Goal: Find specific page/section: Find specific page/section

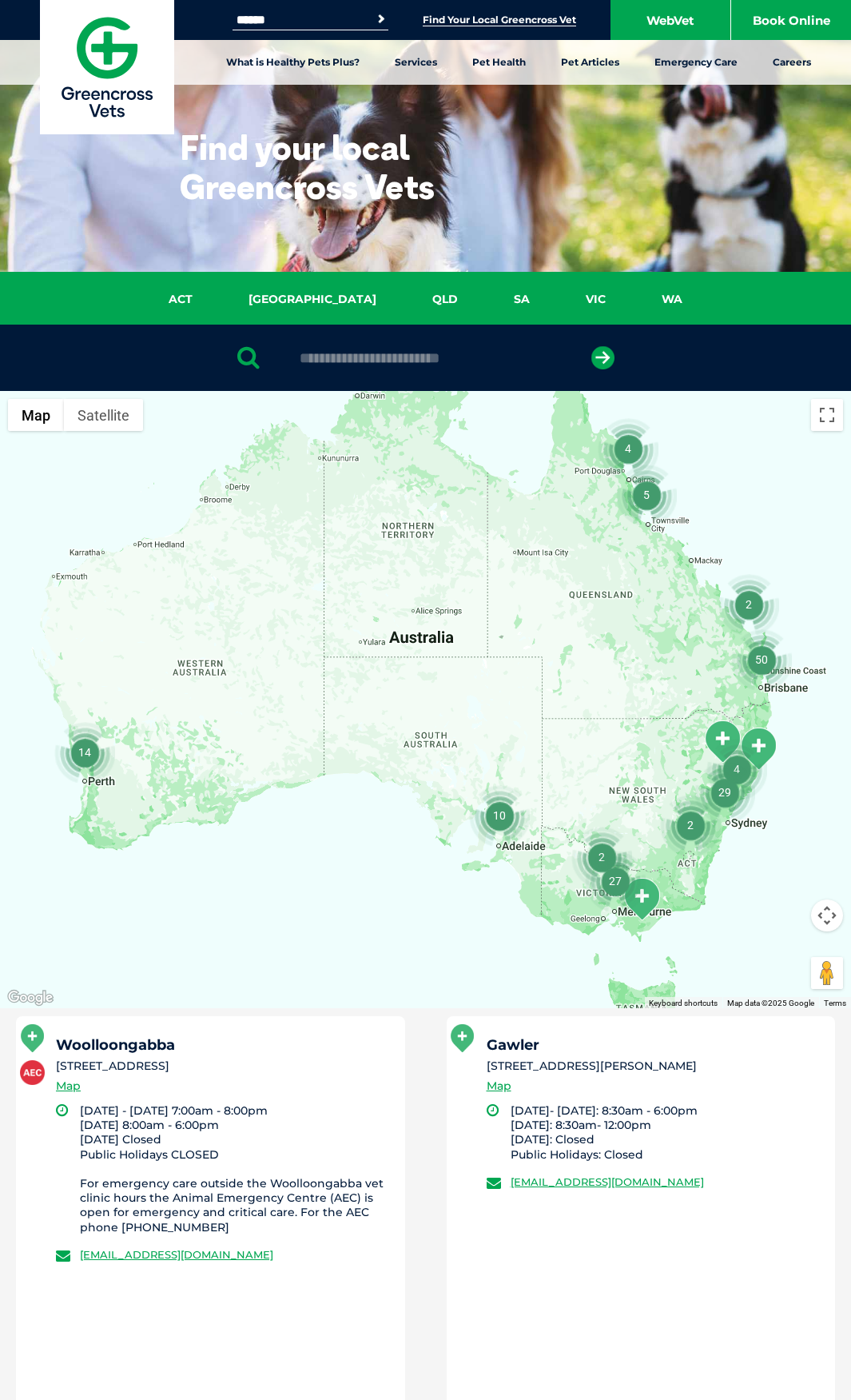
click at [373, 355] on input "text" at bounding box center [425, 358] width 267 height 16
click at [350, 356] on input "text" at bounding box center [425, 358] width 267 height 16
type input "*********"
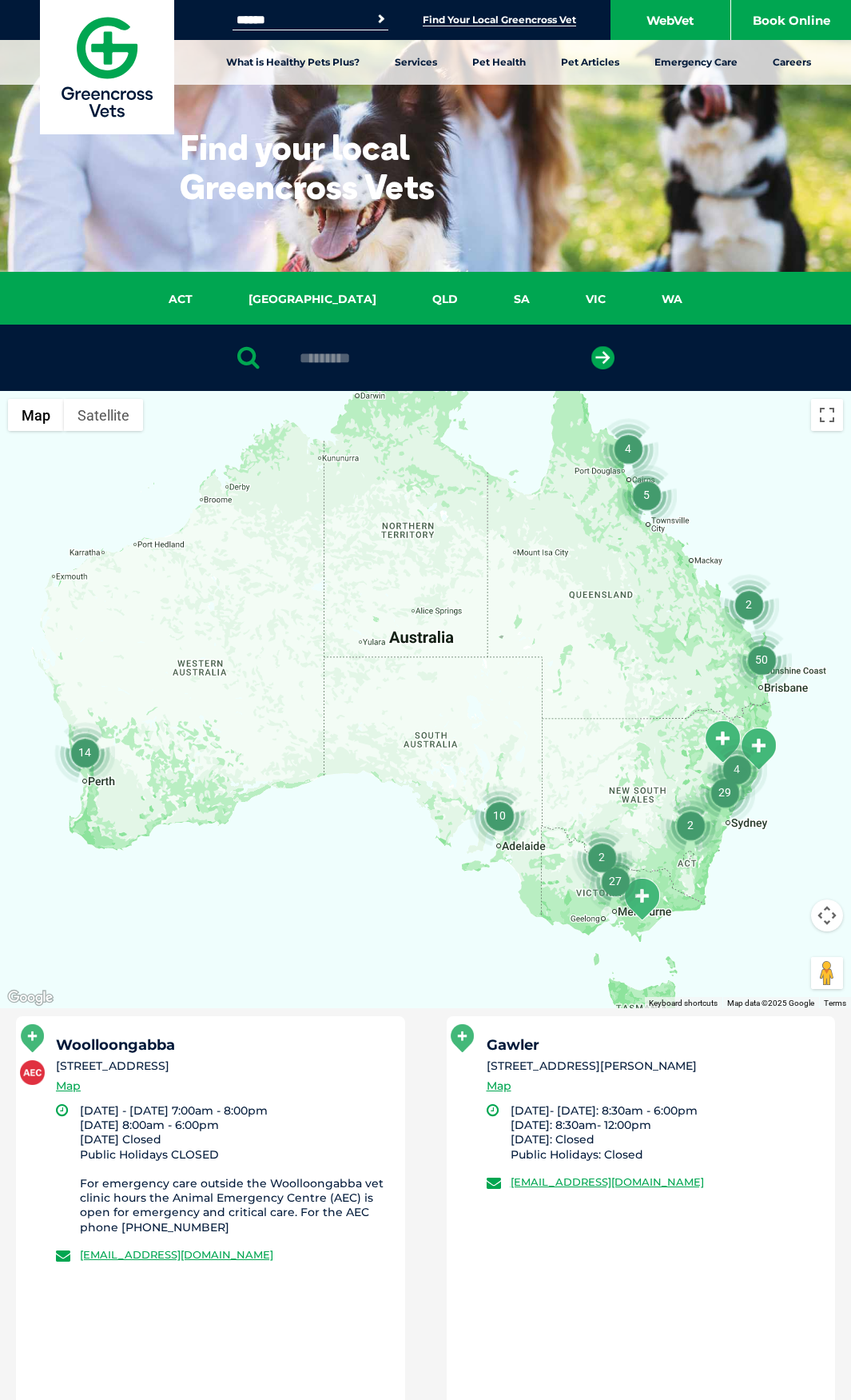
click at [592, 346] on button "submit" at bounding box center [602, 357] width 23 height 23
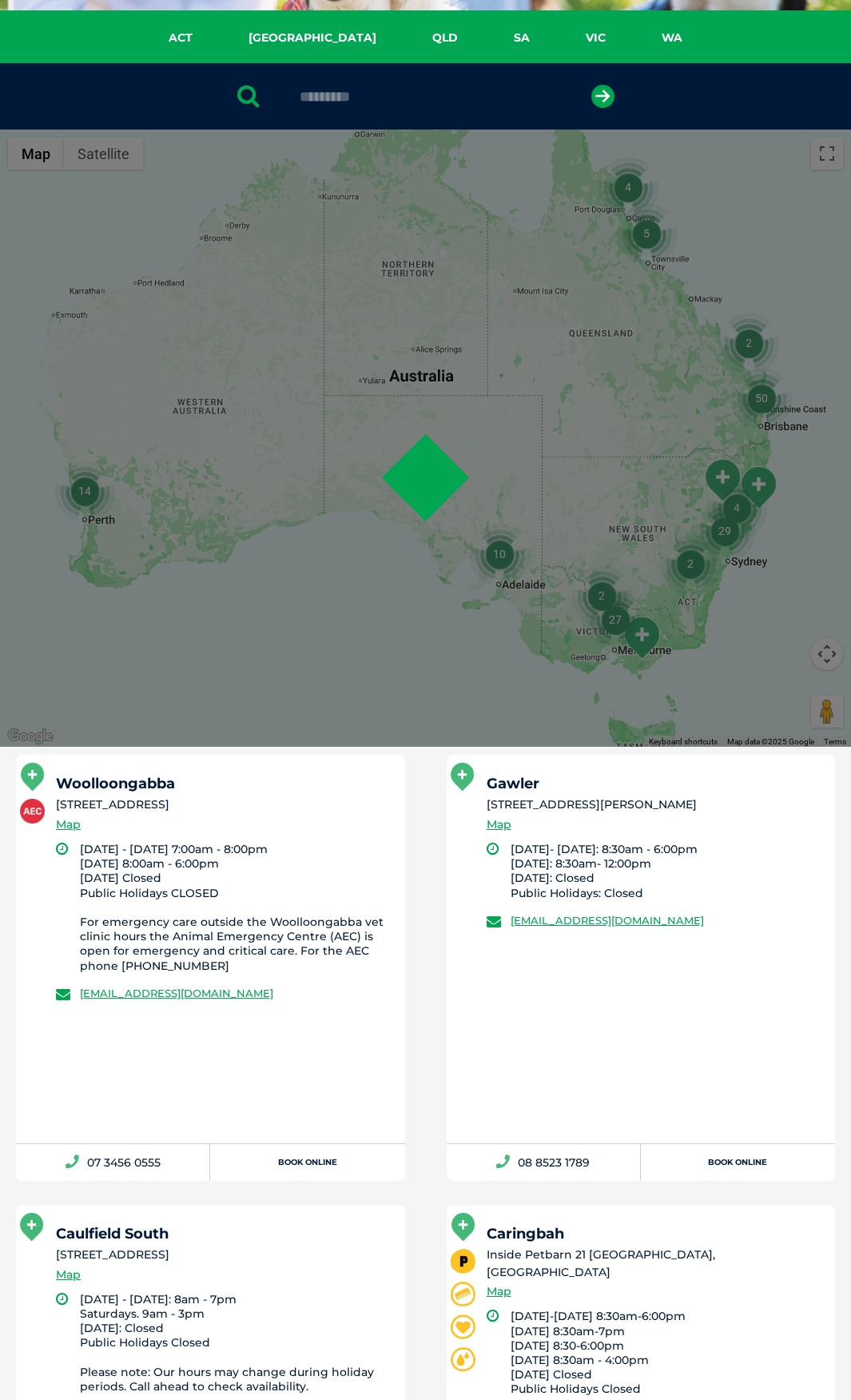
scroll to position [311, 0]
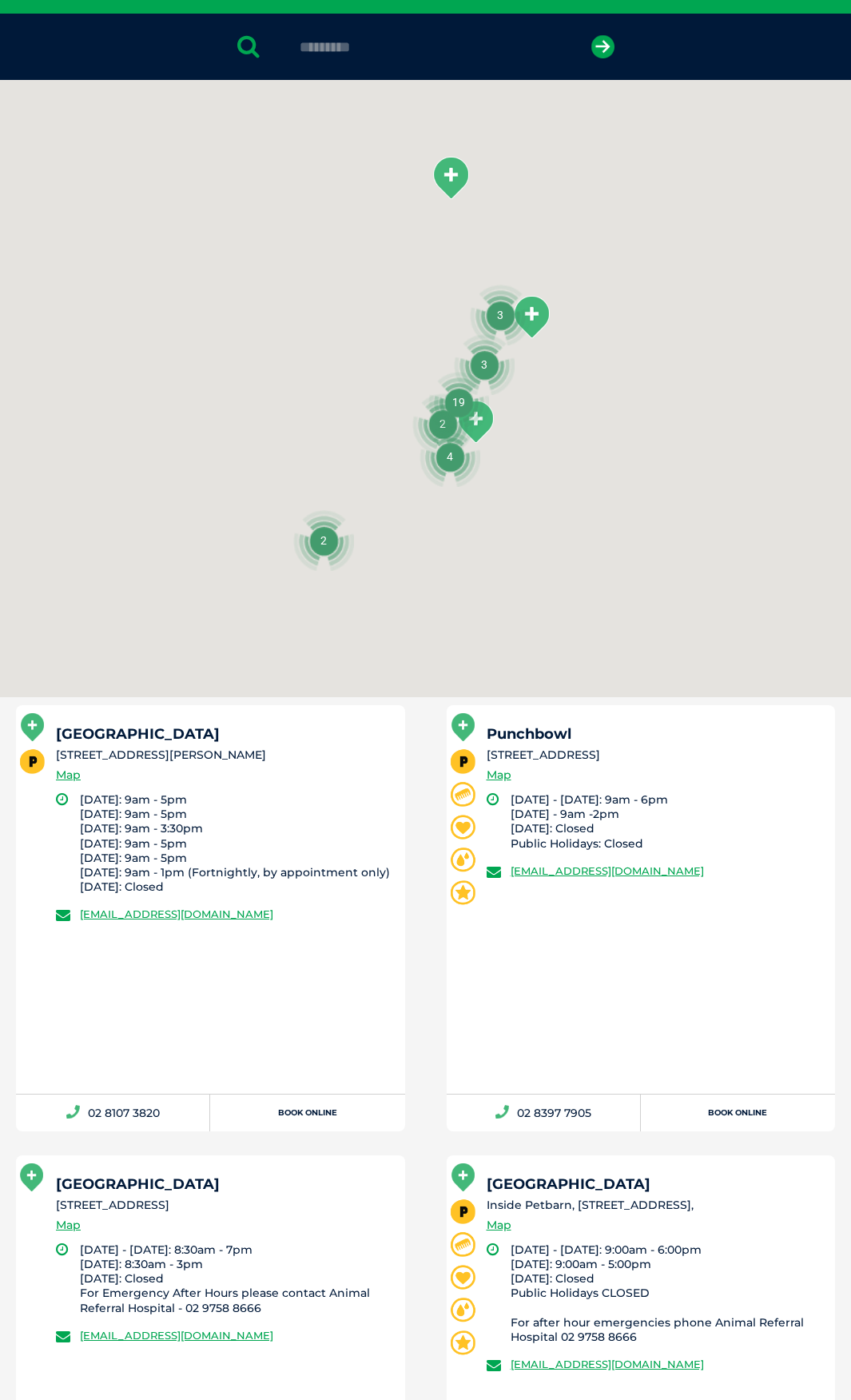
click at [194, 733] on h5 "[GEOGRAPHIC_DATA]" at bounding box center [223, 734] width 335 height 14
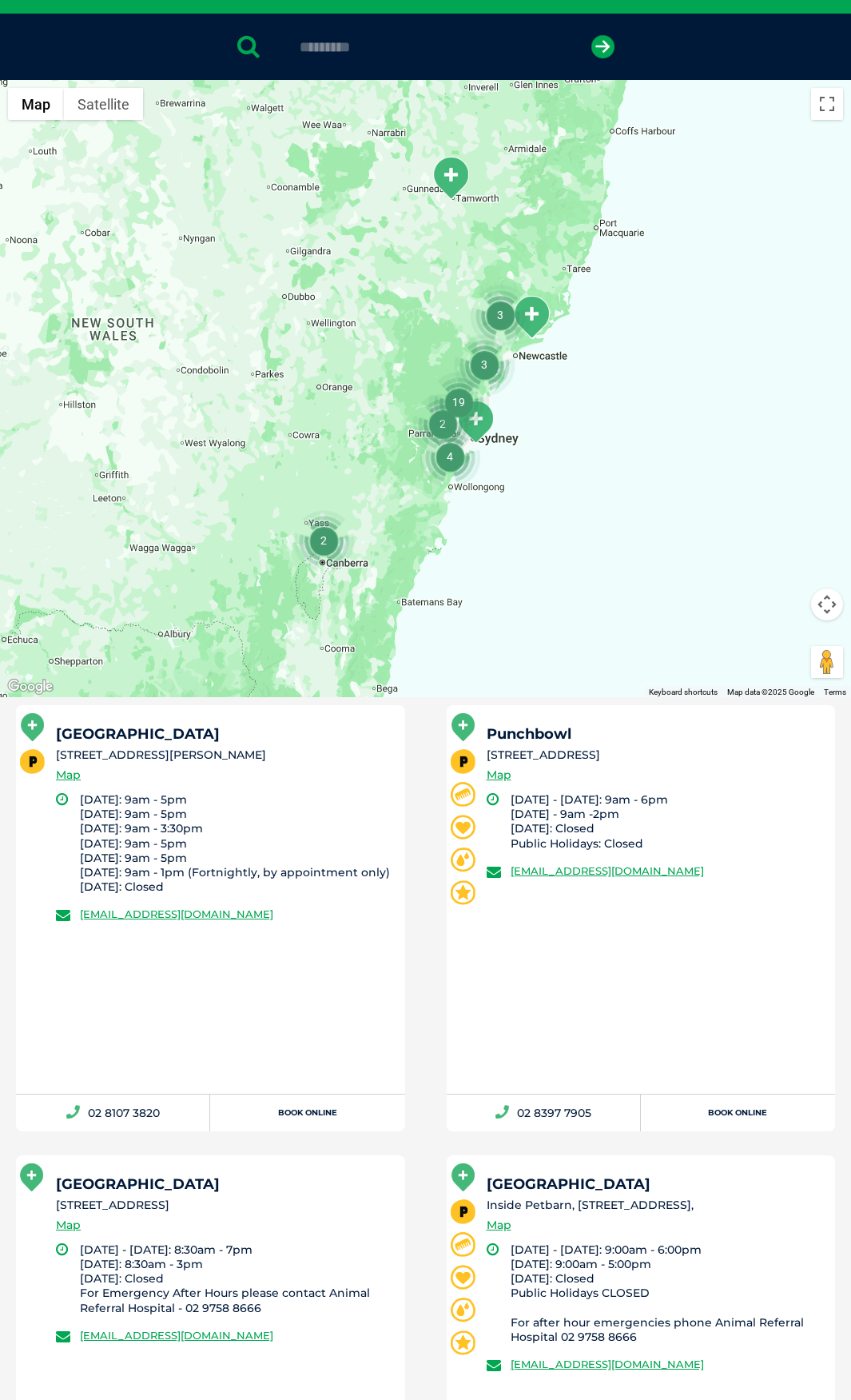
click at [263, 735] on h5 "[GEOGRAPHIC_DATA]" at bounding box center [223, 734] width 335 height 14
drag, startPoint x: 189, startPoint y: 743, endPoint x: 190, endPoint y: 438, distance: 305.0
click at [87, 720] on div "[GEOGRAPHIC_DATA] [STREET_ADDRESS][PERSON_NAME] Map [DATE]: 9am - 5pm [DATE]: 9…" at bounding box center [211, 899] width 390 height 389
click at [206, 740] on h5 "[GEOGRAPHIC_DATA]" at bounding box center [223, 734] width 335 height 14
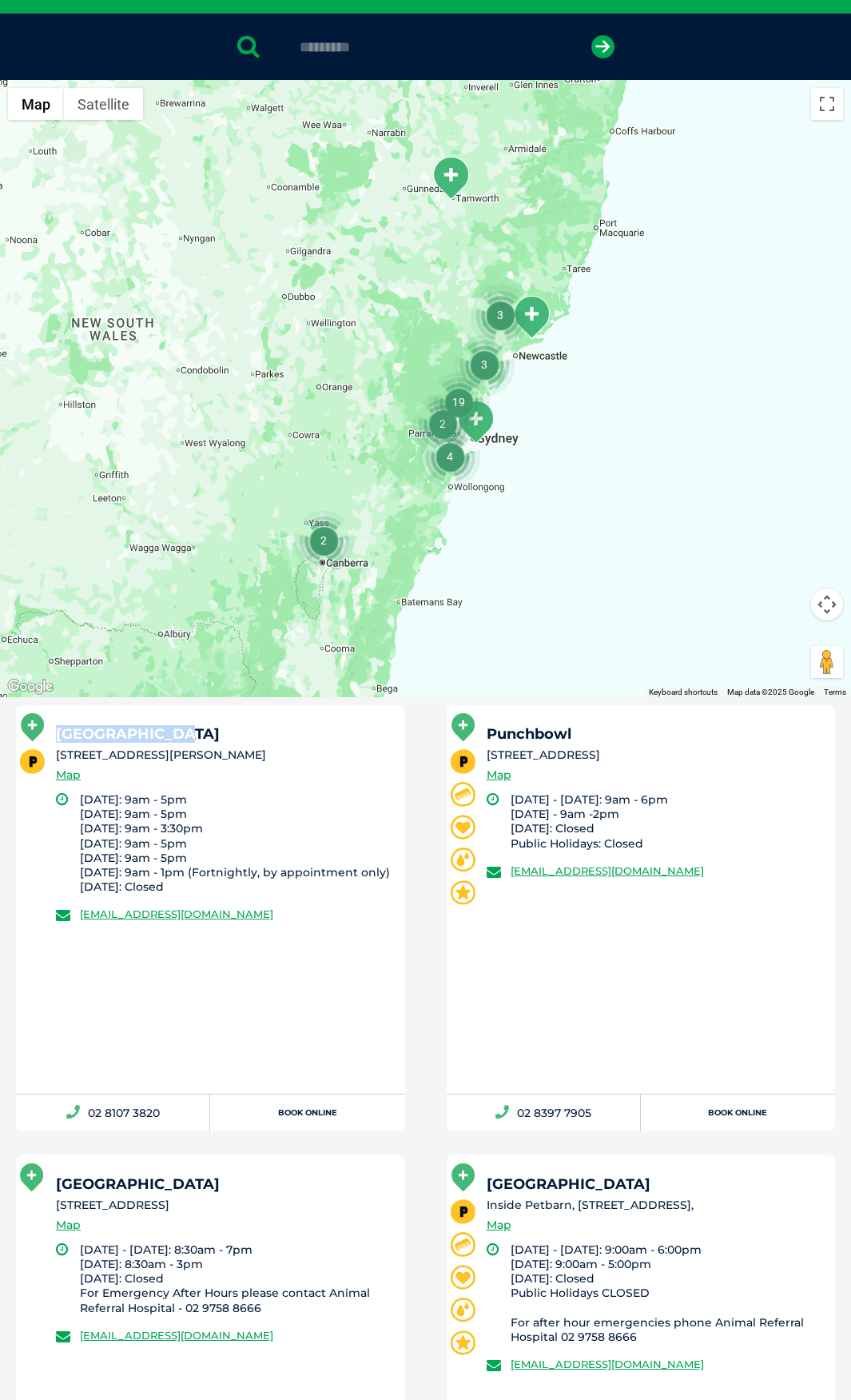
drag, startPoint x: 173, startPoint y: 721, endPoint x: 60, endPoint y: 723, distance: 113.0
click at [60, 723] on div "[GEOGRAPHIC_DATA] [STREET_ADDRESS][PERSON_NAME] Map [DATE]: 9am - 5pm [DATE]: 9…" at bounding box center [211, 899] width 390 height 389
copy h5 "[GEOGRAPHIC_DATA]"
click at [194, 738] on h5 "[GEOGRAPHIC_DATA]" at bounding box center [223, 734] width 335 height 14
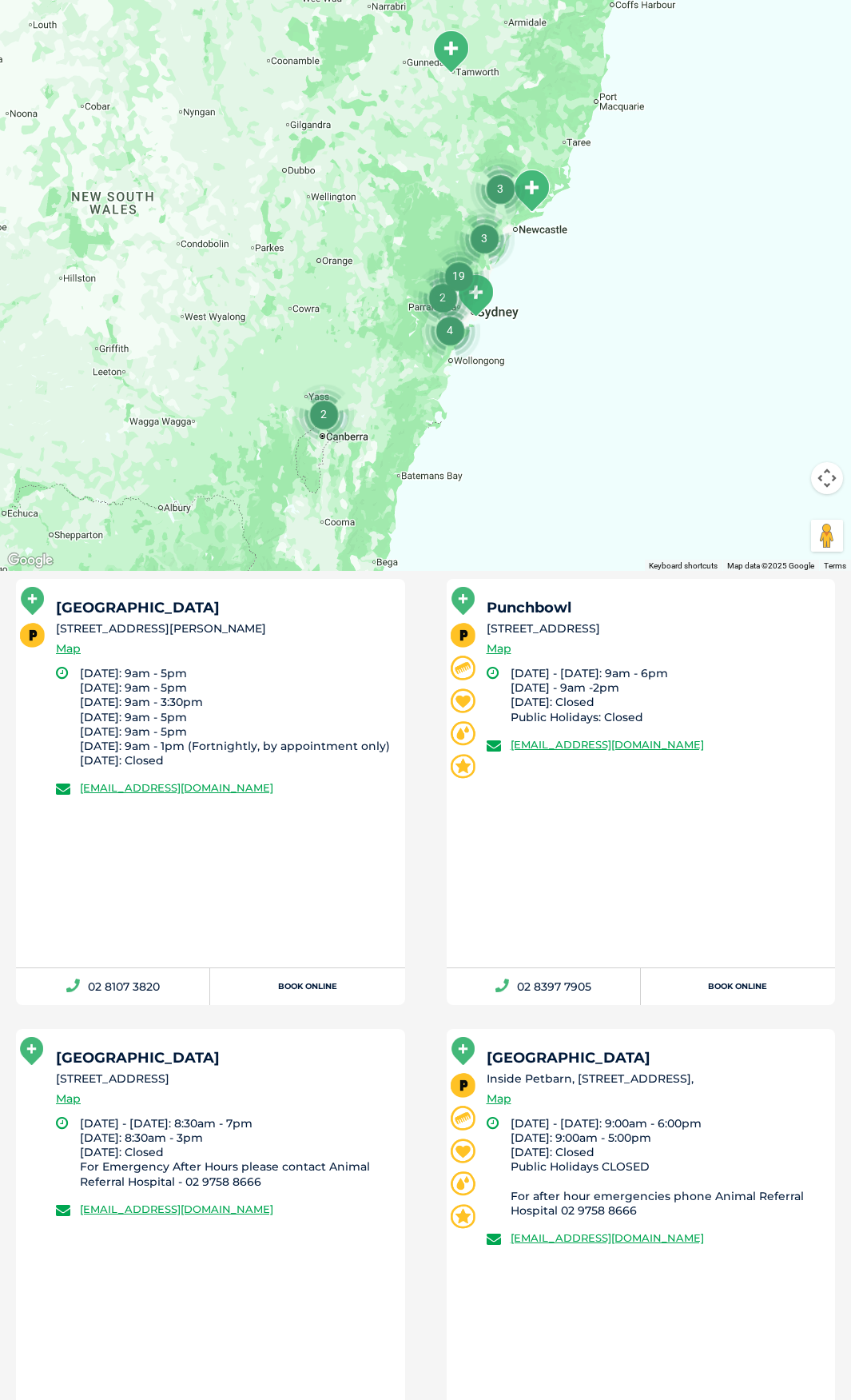
scroll to position [471, 0]
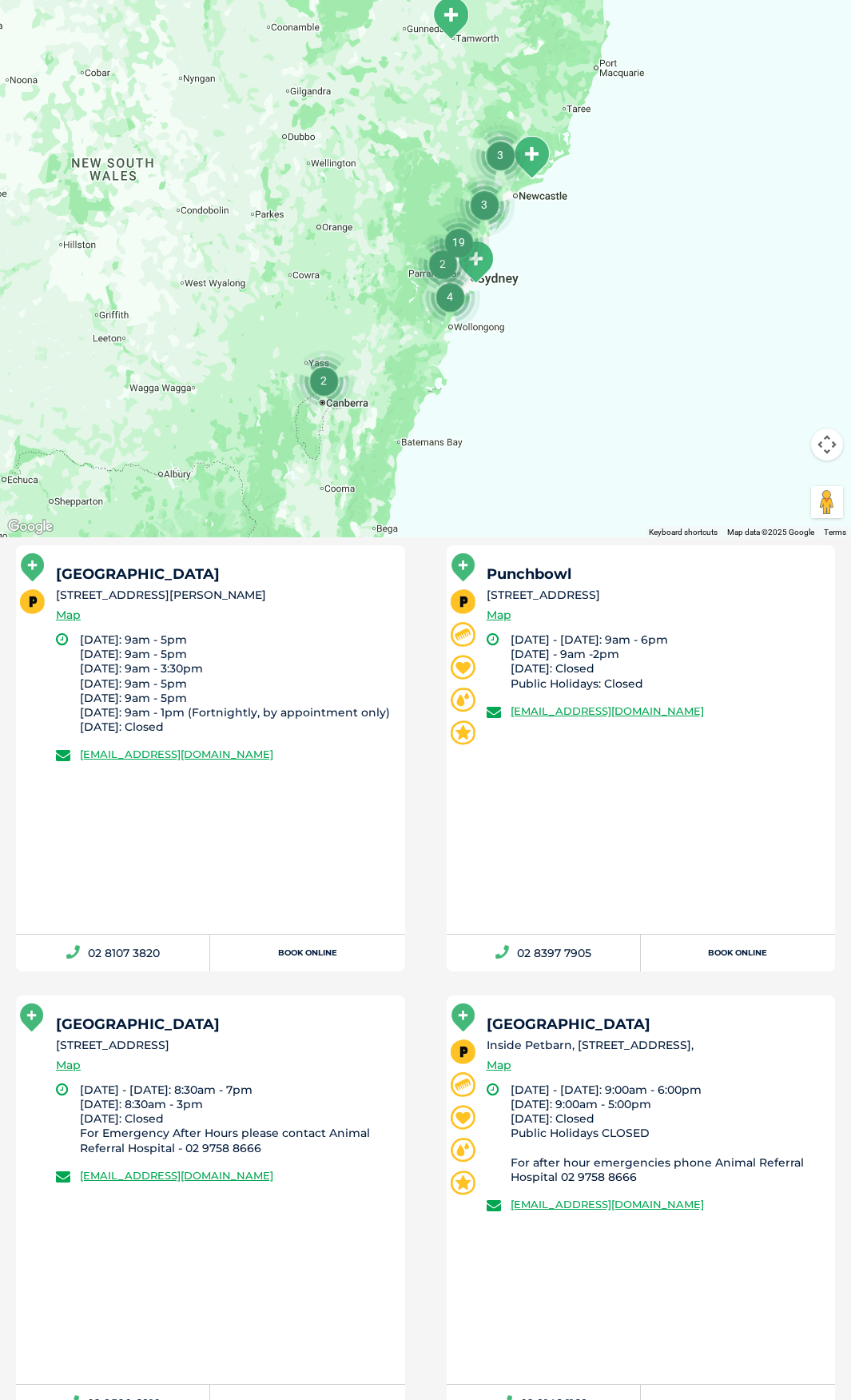
click at [345, 598] on li "[STREET_ADDRESS][PERSON_NAME]" at bounding box center [223, 595] width 335 height 17
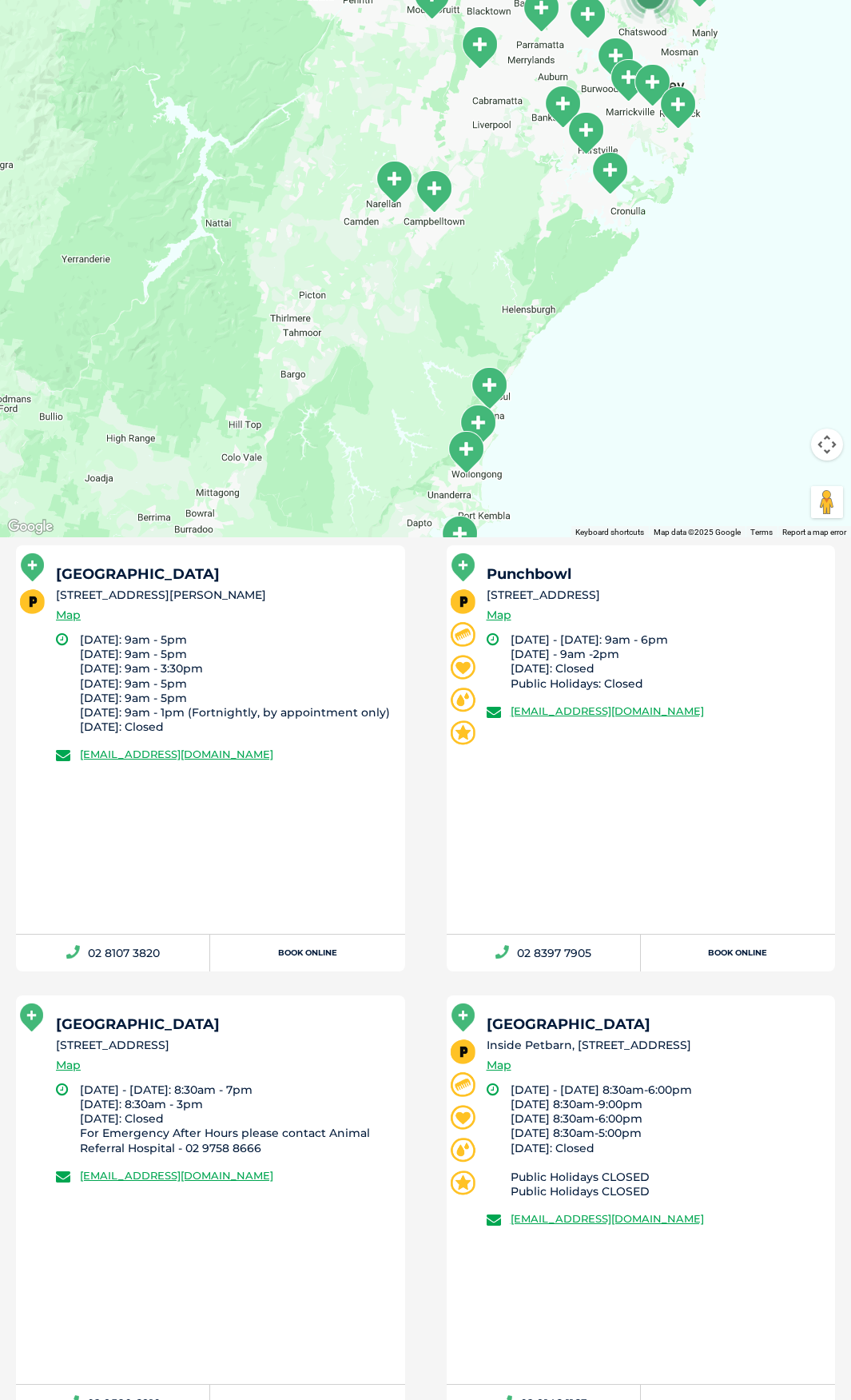
drag, startPoint x: 360, startPoint y: 258, endPoint x: 360, endPoint y: 398, distance: 140.0
click at [360, 398] on div at bounding box center [426, 229] width 851 height 617
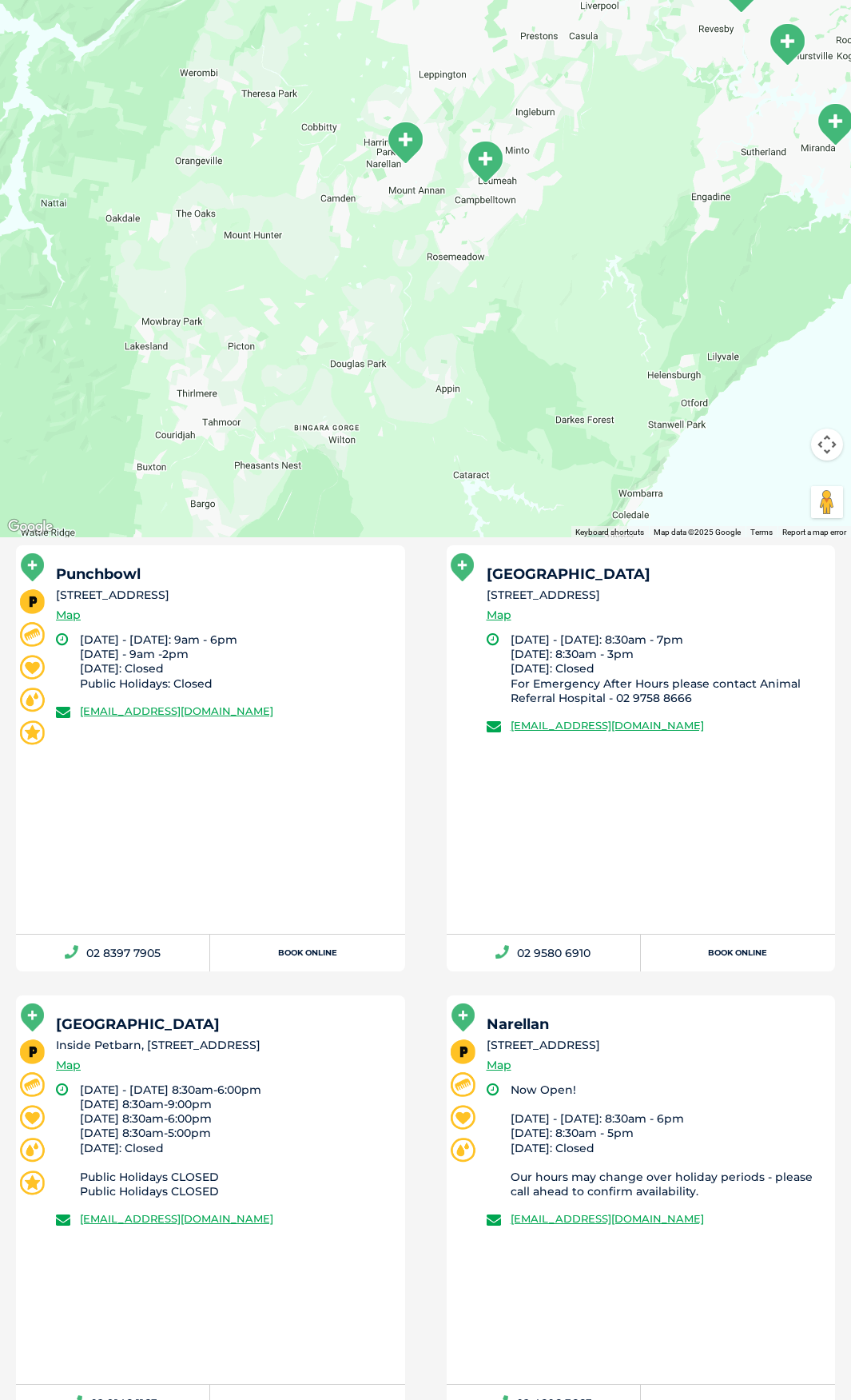
drag, startPoint x: 486, startPoint y: 292, endPoint x: 424, endPoint y: 440, distance: 160.5
click at [424, 440] on div at bounding box center [426, 229] width 851 height 617
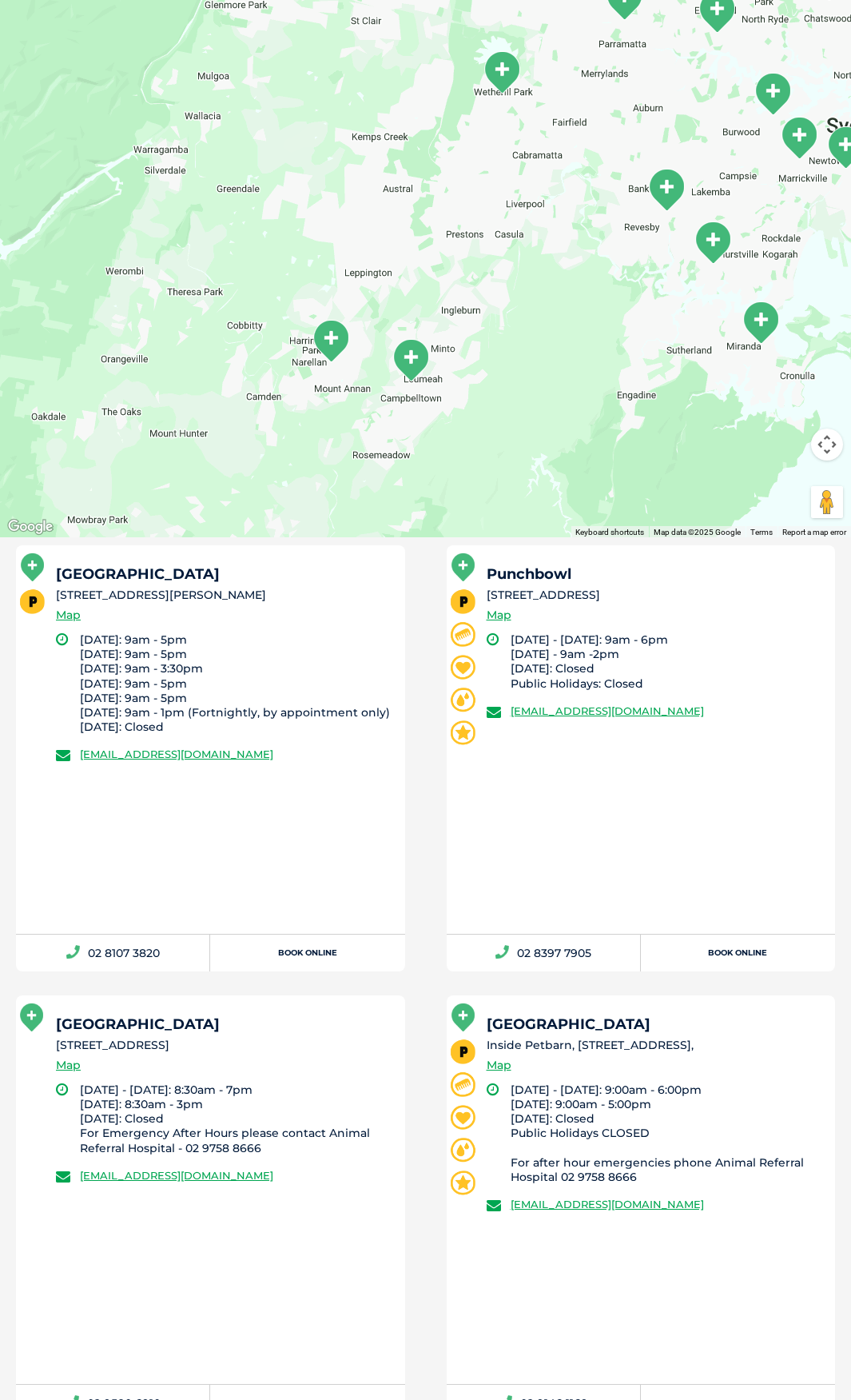
drag, startPoint x: 537, startPoint y: 188, endPoint x: 520, endPoint y: 319, distance: 132.1
click at [520, 319] on div at bounding box center [426, 229] width 851 height 617
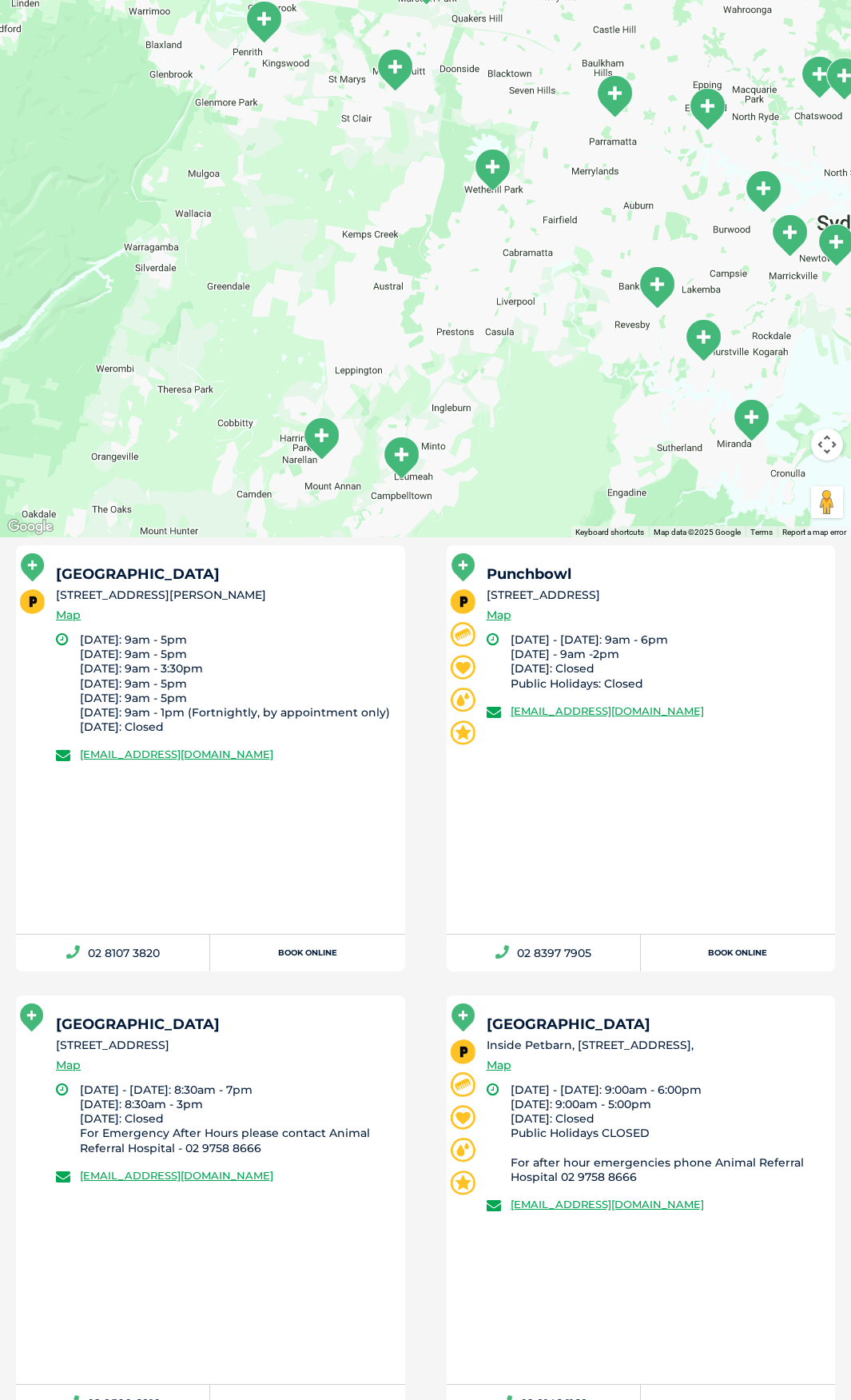
click at [419, 600] on li "Our vet is co-located with a Petbarn retail store [GEOGRAPHIC_DATA] [STREET_ADD…" at bounding box center [210, 758] width 430 height 427
click at [410, 610] on li "Our vet is co-located with a Petbarn retail store [GEOGRAPHIC_DATA] [STREET_ADD…" at bounding box center [210, 758] width 430 height 427
click at [440, 725] on li "Our vet is co-located with a Petbarn retail store Grooming Adoption DIY Dog Was…" at bounding box center [641, 758] width 430 height 427
click at [431, 726] on li "Our vet is co-located with a Petbarn retail store Grooming Adoption DIY Dog Was…" at bounding box center [641, 758] width 430 height 427
click at [428, 720] on li "Our vet is co-located with a Petbarn retail store Grooming Adoption DIY Dog Was…" at bounding box center [641, 758] width 430 height 427
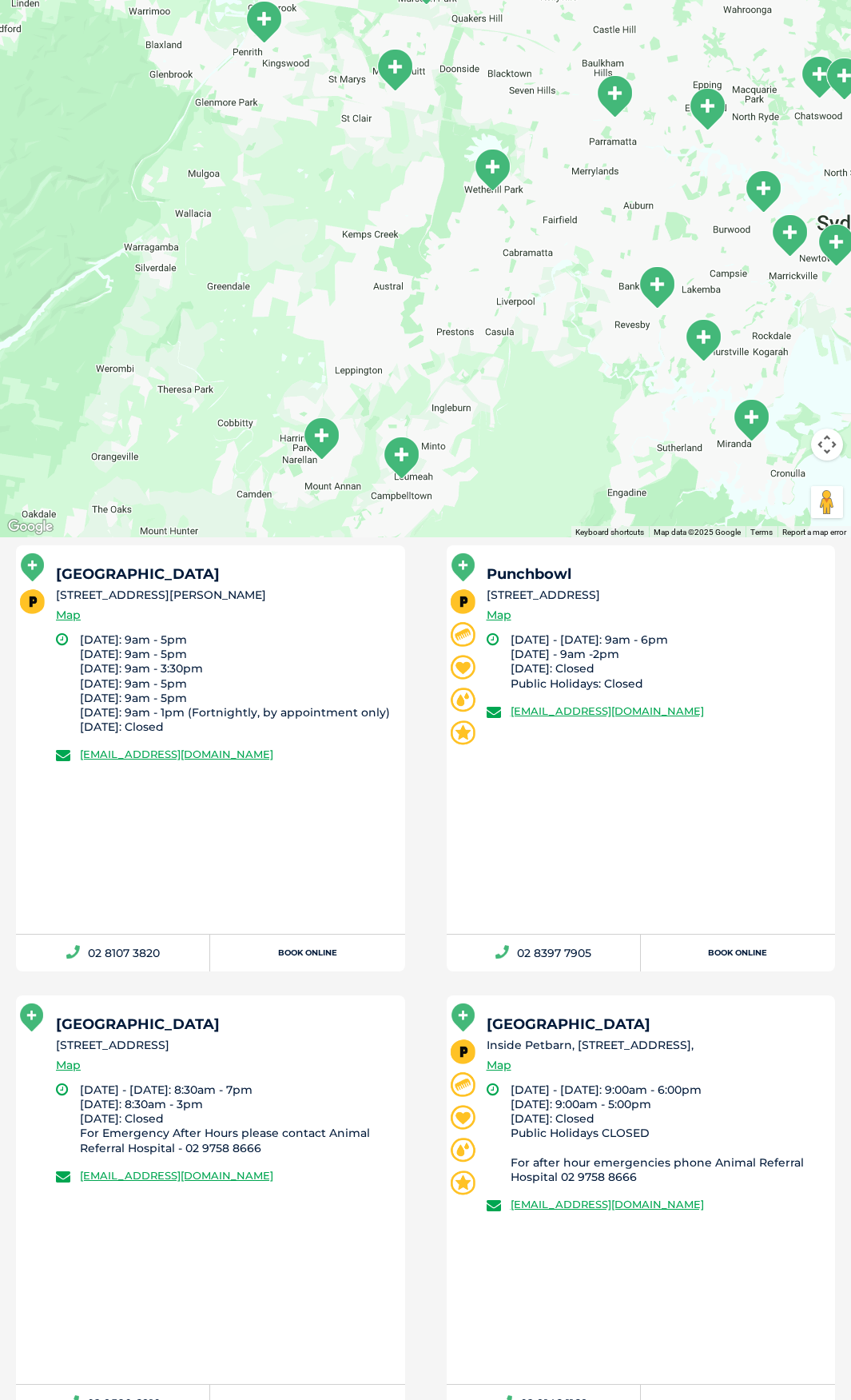
click at [426, 709] on li "Our vet is co-located with a Petbarn retail store Grooming Adoption DIY Dog Was…" at bounding box center [641, 758] width 430 height 427
click at [426, 708] on li "Our vet is co-located with a Petbarn retail store Grooming Adoption DIY Dog Was…" at bounding box center [641, 758] width 430 height 427
click at [424, 691] on li "Our vet is co-located with a Petbarn retail store [GEOGRAPHIC_DATA] [STREET_ADD…" at bounding box center [210, 758] width 430 height 427
click at [412, 734] on li "Our vet is co-located with a Petbarn retail store [GEOGRAPHIC_DATA] [STREET_ADD…" at bounding box center [210, 758] width 430 height 427
drag, startPoint x: 227, startPoint y: 594, endPoint x: 294, endPoint y: 640, distance: 81.3
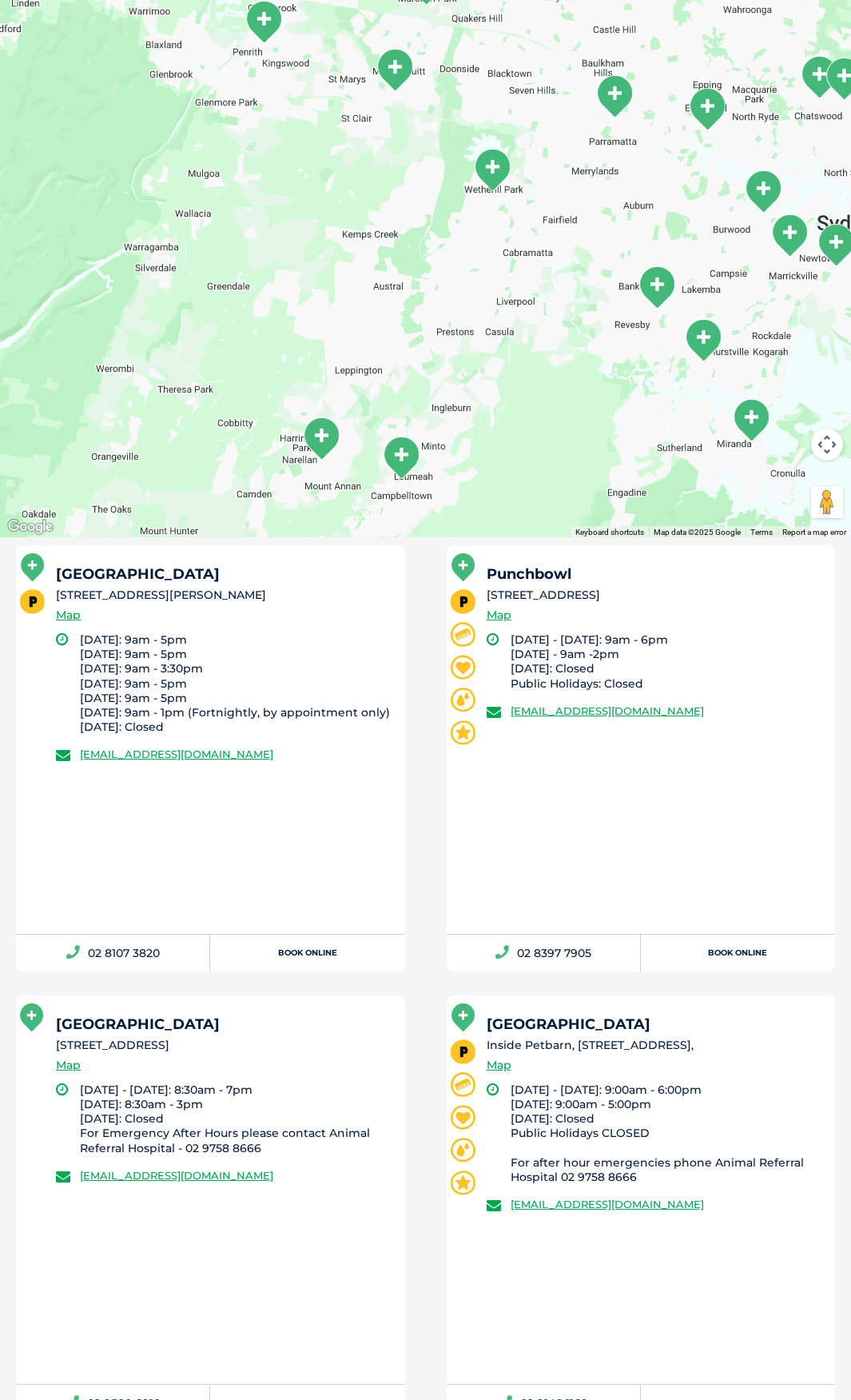
click at [308, 634] on div "[GEOGRAPHIC_DATA] [STREET_ADDRESS][PERSON_NAME] Map [DATE]: 9am - 5pm [DATE]: 9…" at bounding box center [211, 739] width 390 height 389
click at [288, 640] on li "[DATE]: 9am - 5pm [DATE]: 9am - 5pm [DATE]: 9am - 3:30pm [DATE]: 9am - 5pm [DAT…" at bounding box center [235, 683] width 311 height 101
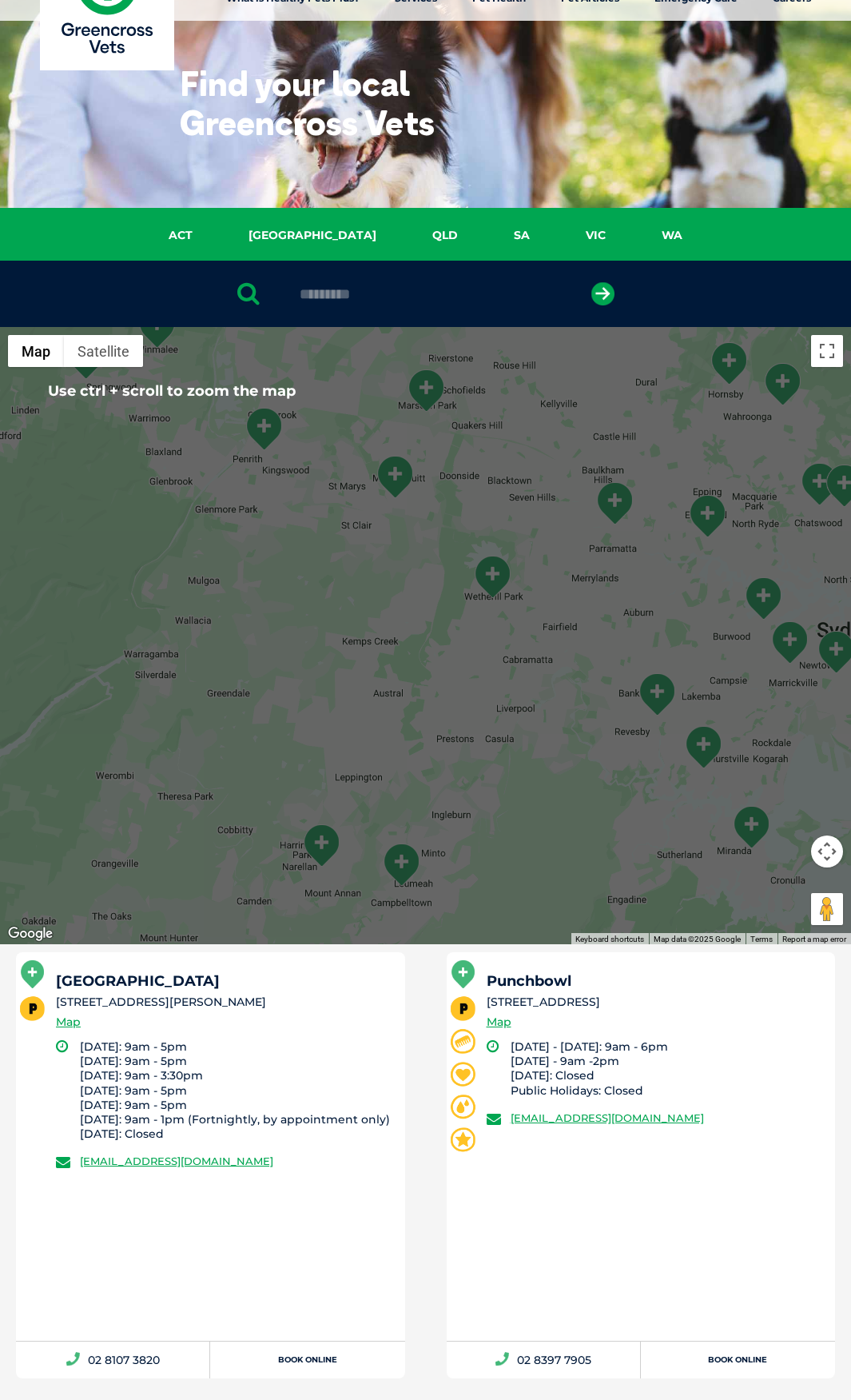
scroll to position [0, 0]
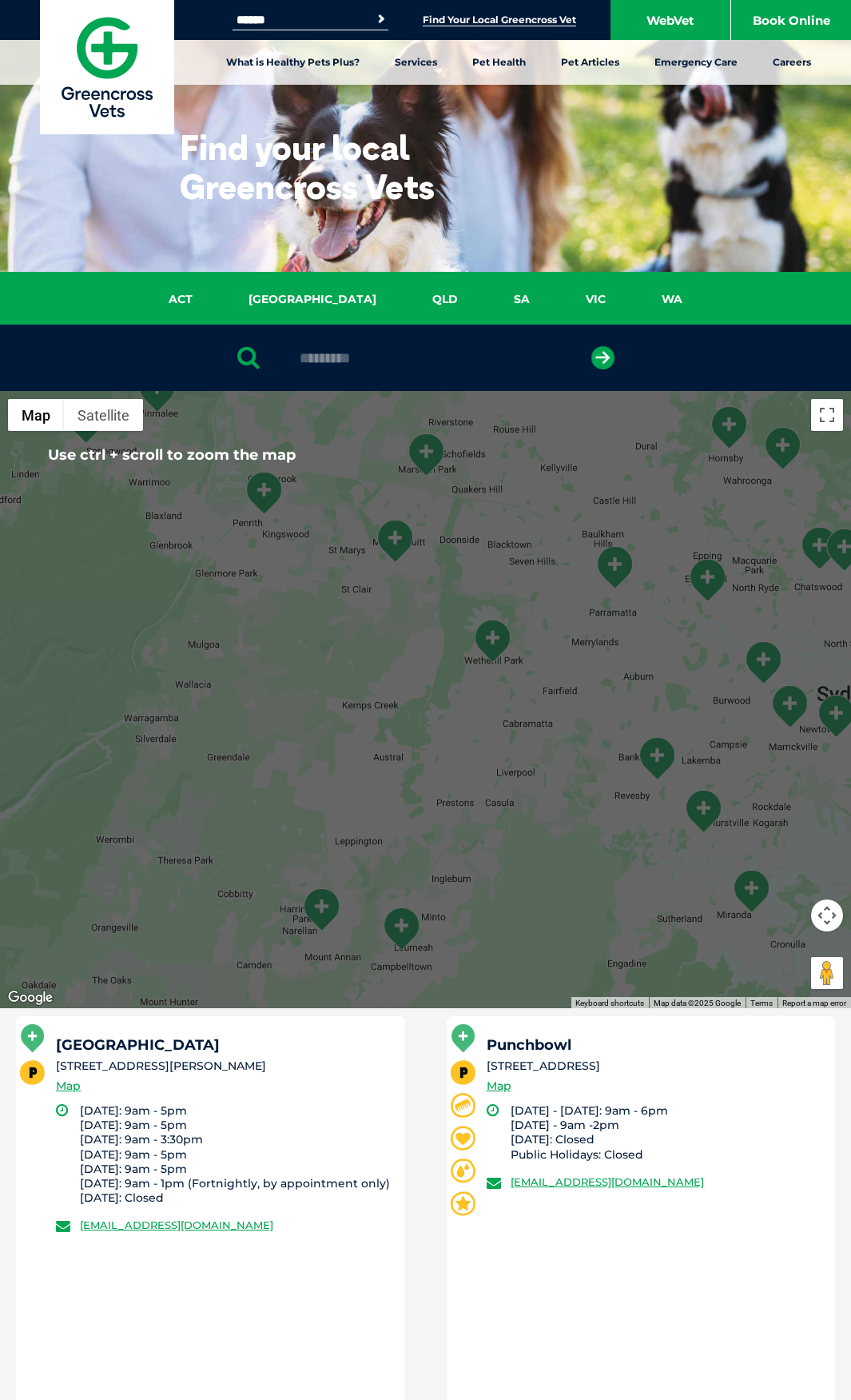
drag, startPoint x: 413, startPoint y: 349, endPoint x: 237, endPoint y: 324, distance: 177.8
click at [237, 324] on div "*********" at bounding box center [426, 357] width 851 height 67
click at [597, 356] on icon "submit" at bounding box center [602, 357] width 23 height 23
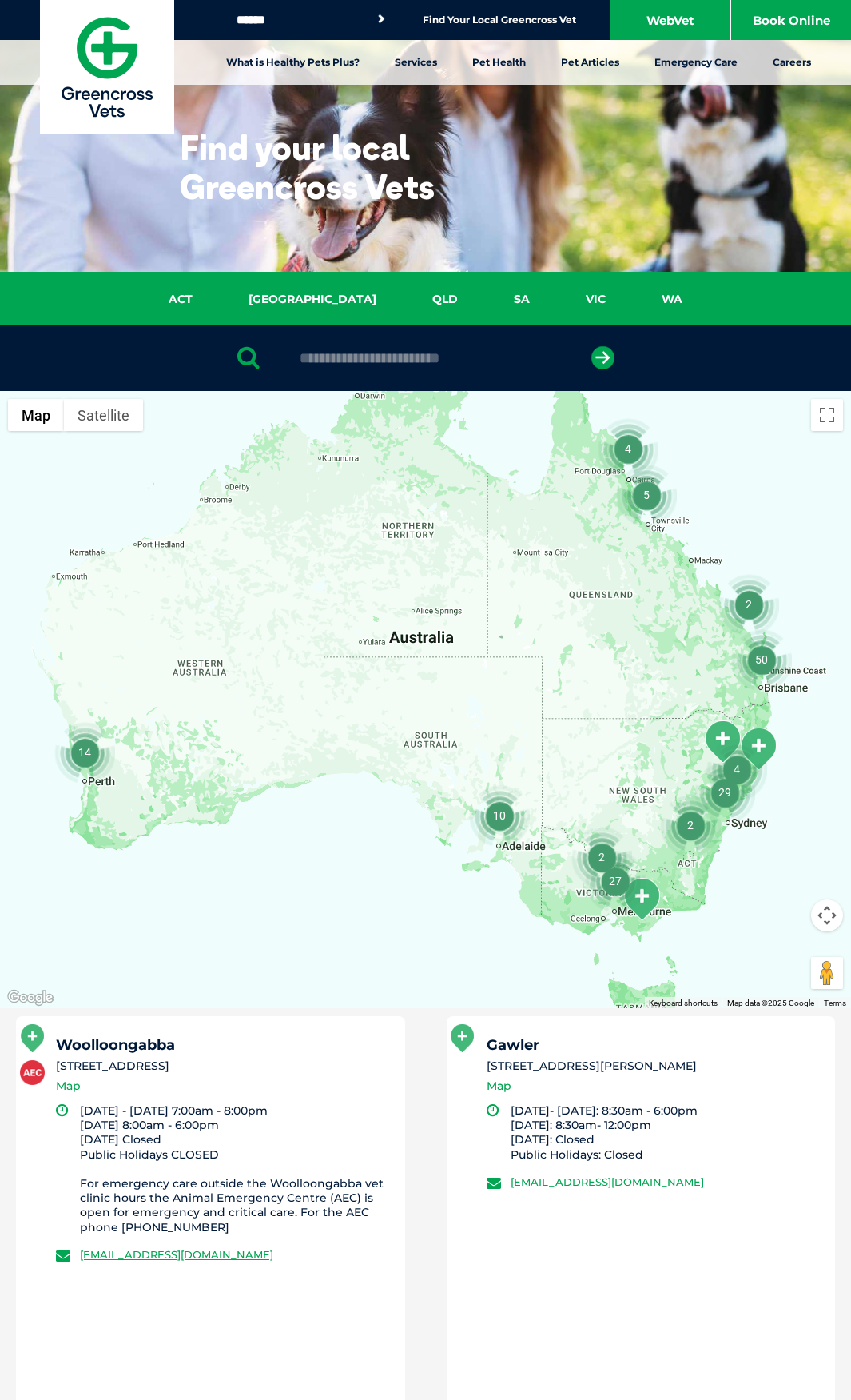
click at [346, 342] on div at bounding box center [426, 357] width 851 height 67
click at [351, 353] on input "text" at bounding box center [425, 358] width 267 height 16
click at [340, 342] on div at bounding box center [426, 357] width 851 height 67
click at [354, 342] on div at bounding box center [426, 357] width 851 height 67
click at [354, 346] on div at bounding box center [426, 357] width 851 height 67
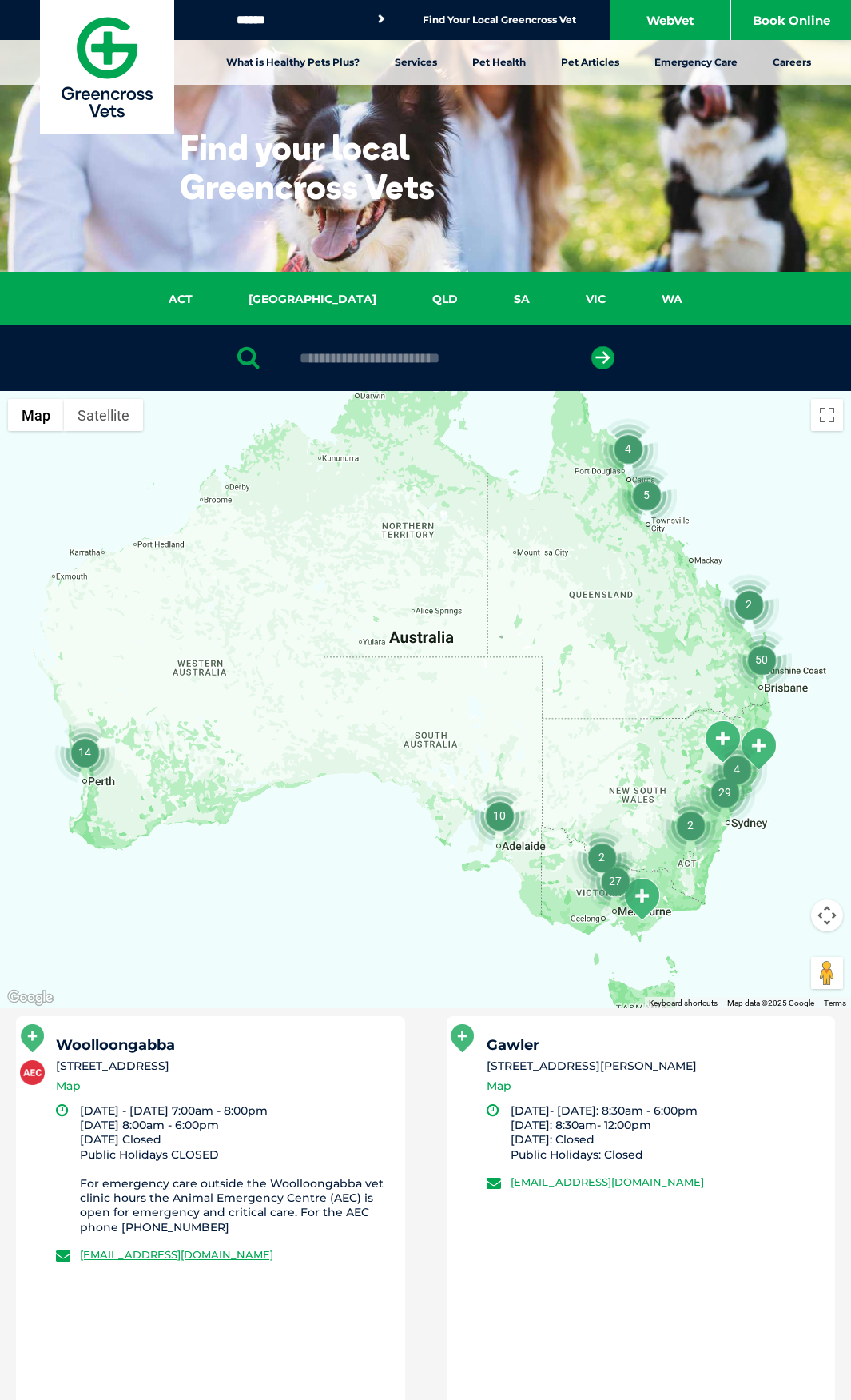
click at [353, 351] on input "text" at bounding box center [425, 358] width 267 height 16
click at [353, 353] on input "text" at bounding box center [425, 358] width 267 height 16
type input "**********"
click at [592, 346] on button "submit" at bounding box center [602, 357] width 23 height 23
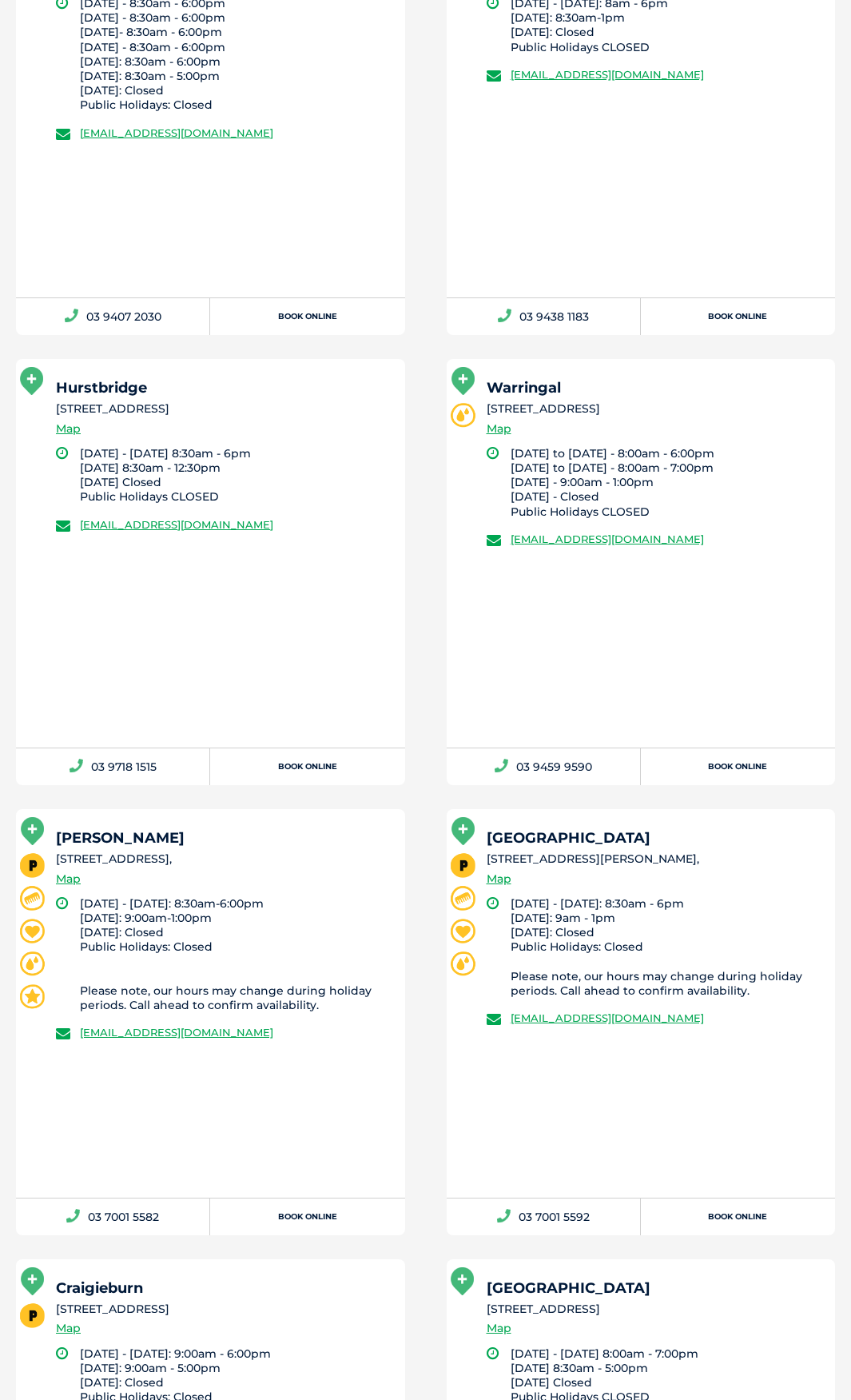
scroll to position [1111, 0]
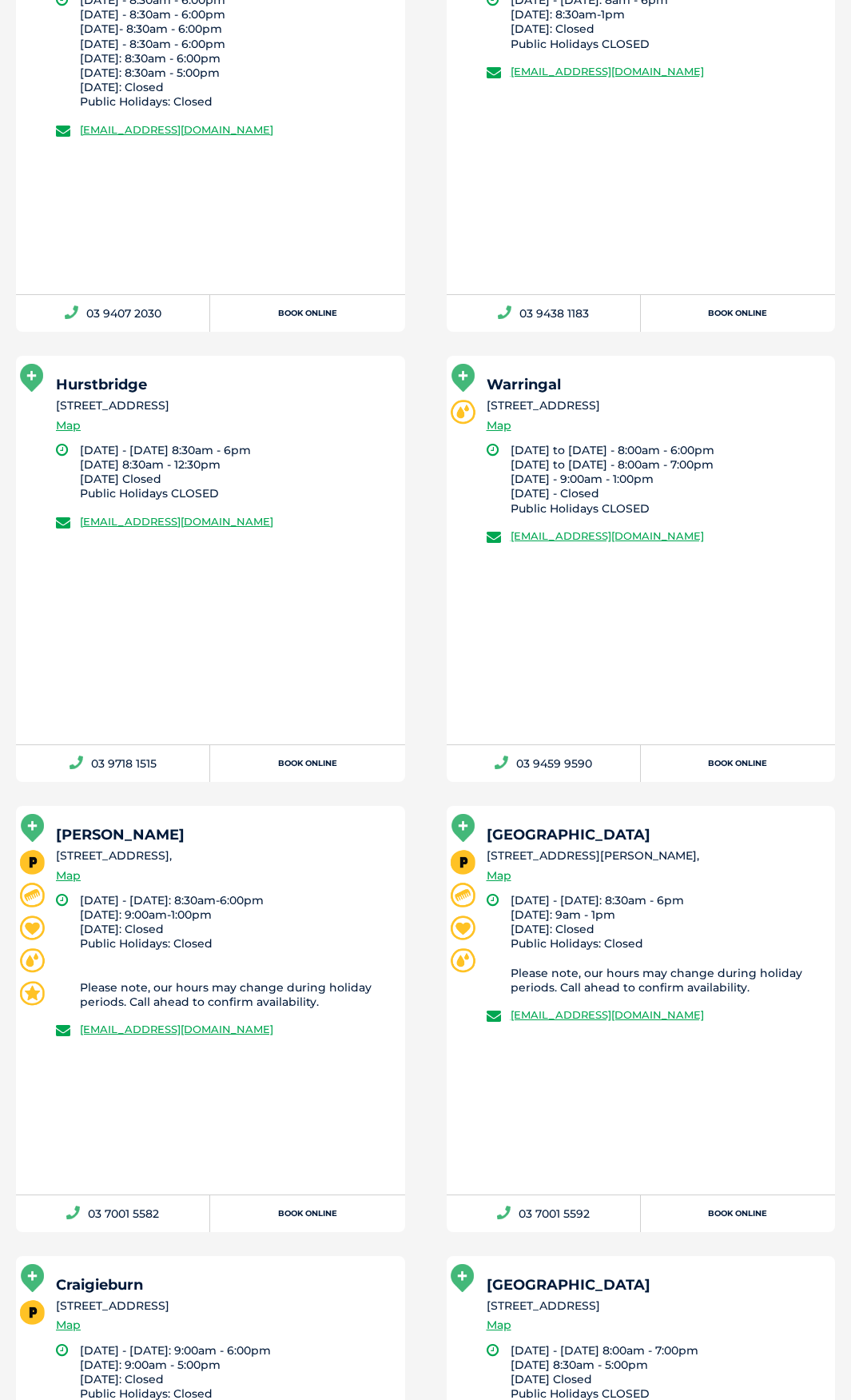
click at [285, 713] on div "Hurstbridge [STREET_ADDRESS] Map [DATE] - [DATE] 8:30am - 6pm [DATE] 8:30am - 1…" at bounding box center [211, 550] width 390 height 389
click at [267, 680] on div "Hurstbridge [STREET_ADDRESS] Map [DATE] - [DATE] 8:30am - 6pm [DATE] 8:30am - 1…" at bounding box center [211, 550] width 390 height 389
click at [281, 648] on div "Hurstbridge [STREET_ADDRESS] Map [DATE] - [DATE] 8:30am - 6pm [DATE] 8:30am - 1…" at bounding box center [211, 550] width 390 height 389
click at [275, 633] on div "Hurstbridge [STREET_ADDRESS] Map [DATE] - [DATE] 8:30am - 6pm [DATE] 8:30am - 1…" at bounding box center [211, 550] width 390 height 389
click at [333, 590] on div "Hurstbridge [STREET_ADDRESS] Map [DATE] - [DATE] 8:30am - 6pm [DATE] 8:30am - 1…" at bounding box center [211, 550] width 390 height 389
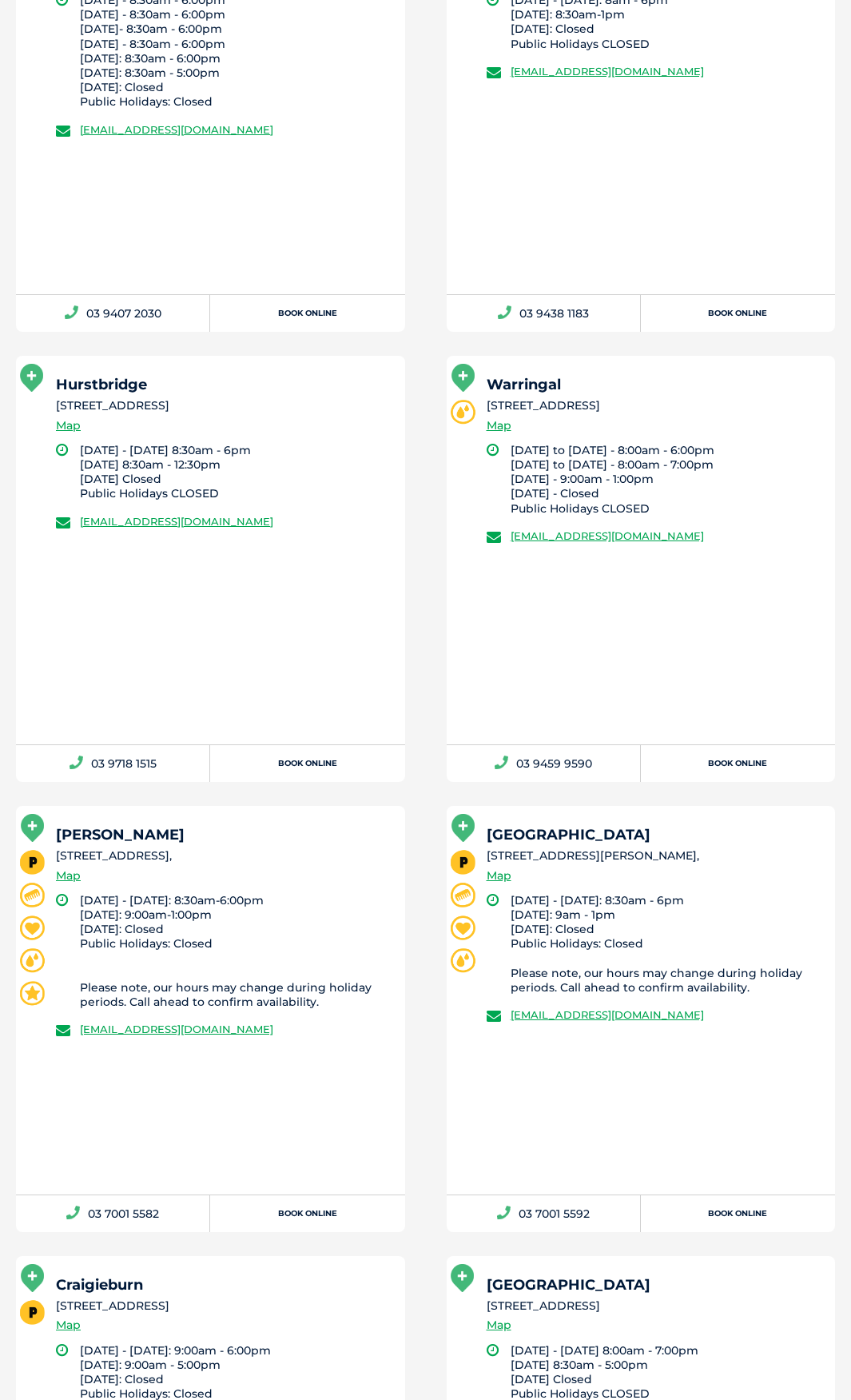
click at [454, 586] on div "Warringal [STREET_ADDRESS] Map [DATE] to [DATE] - 8:00am - 6:00pm [DATE] to [DA…" at bounding box center [641, 550] width 390 height 389
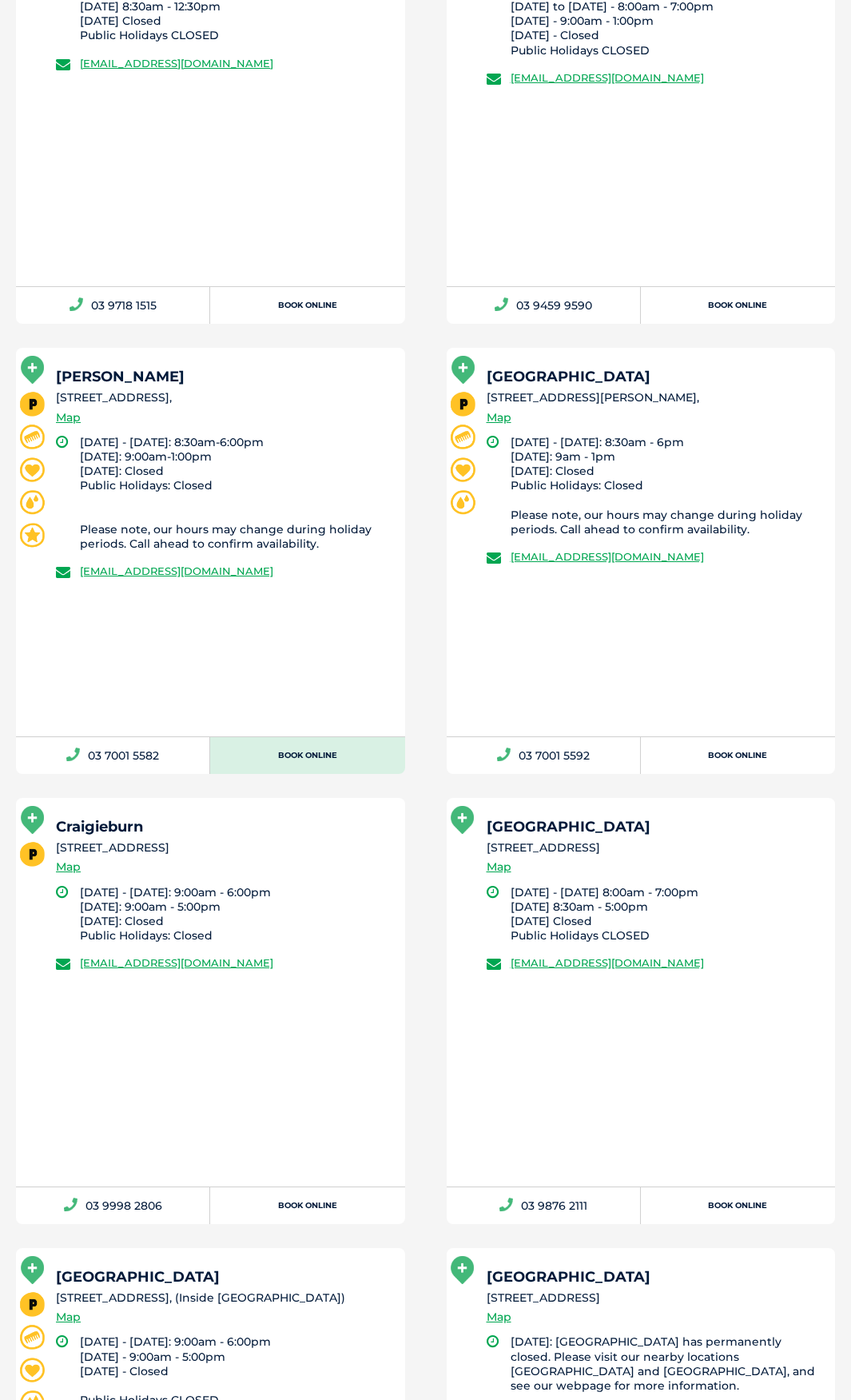
scroll to position [1670, 0]
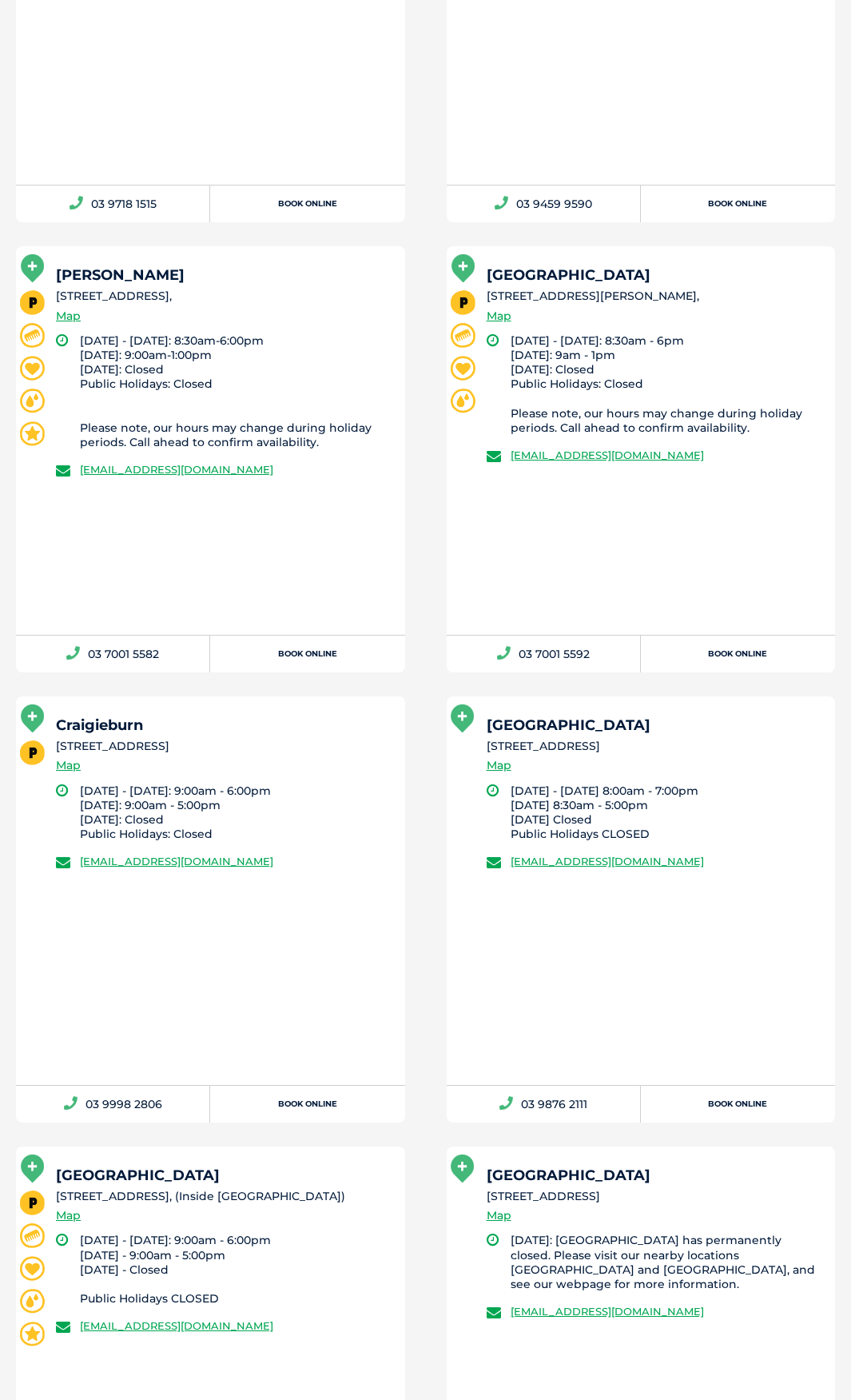
click at [298, 578] on div "[PERSON_NAME] [STREET_ADDRESS], Map [DATE] - [DATE]: 8:30am-6:00pm [DATE]: 9:00…" at bounding box center [211, 440] width 390 height 389
click at [322, 545] on div "[PERSON_NAME] [STREET_ADDRESS], Map [DATE] - [DATE]: 8:30am-6:00pm [DATE]: 9:00…" at bounding box center [211, 440] width 390 height 389
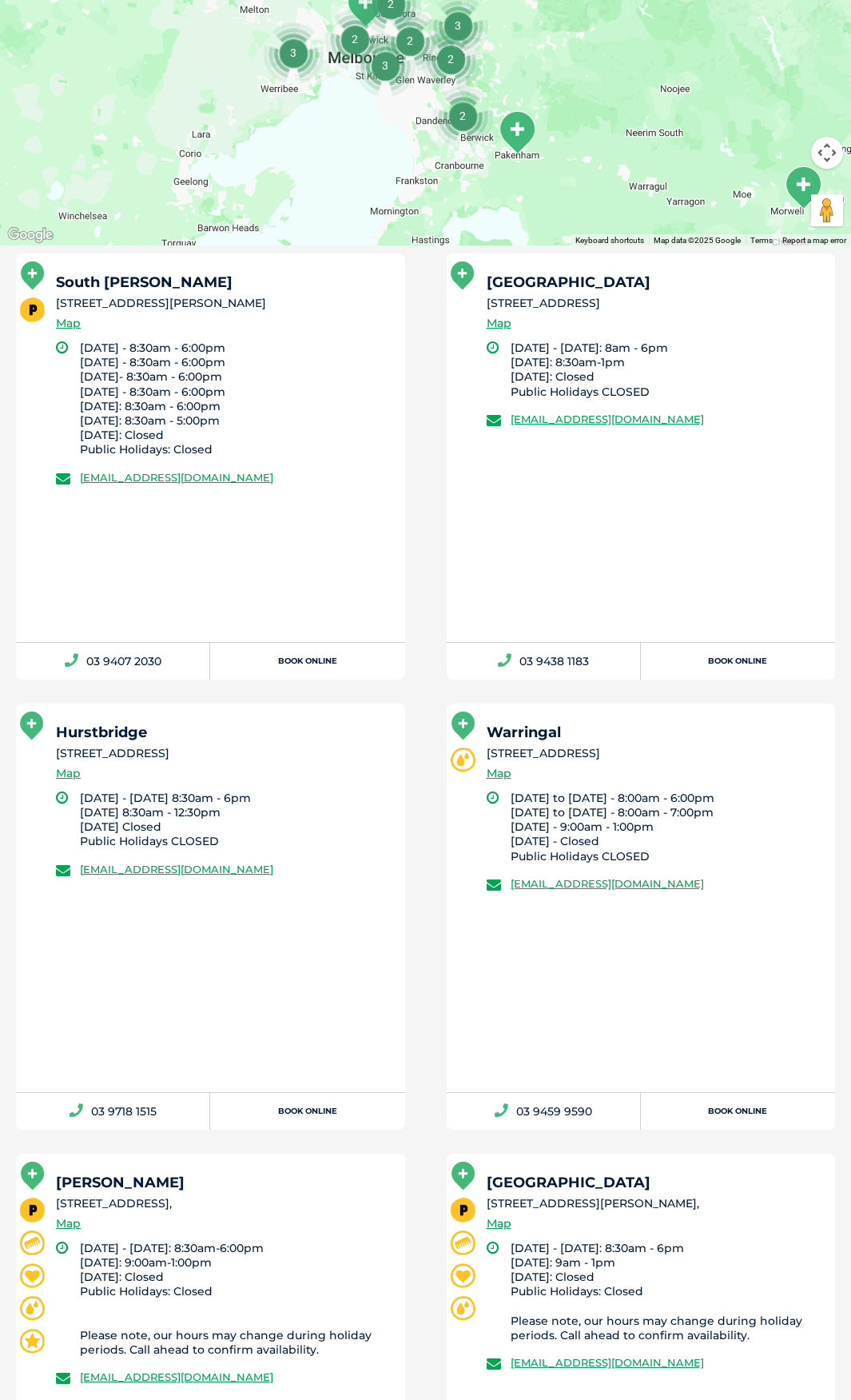
scroll to position [0, 0]
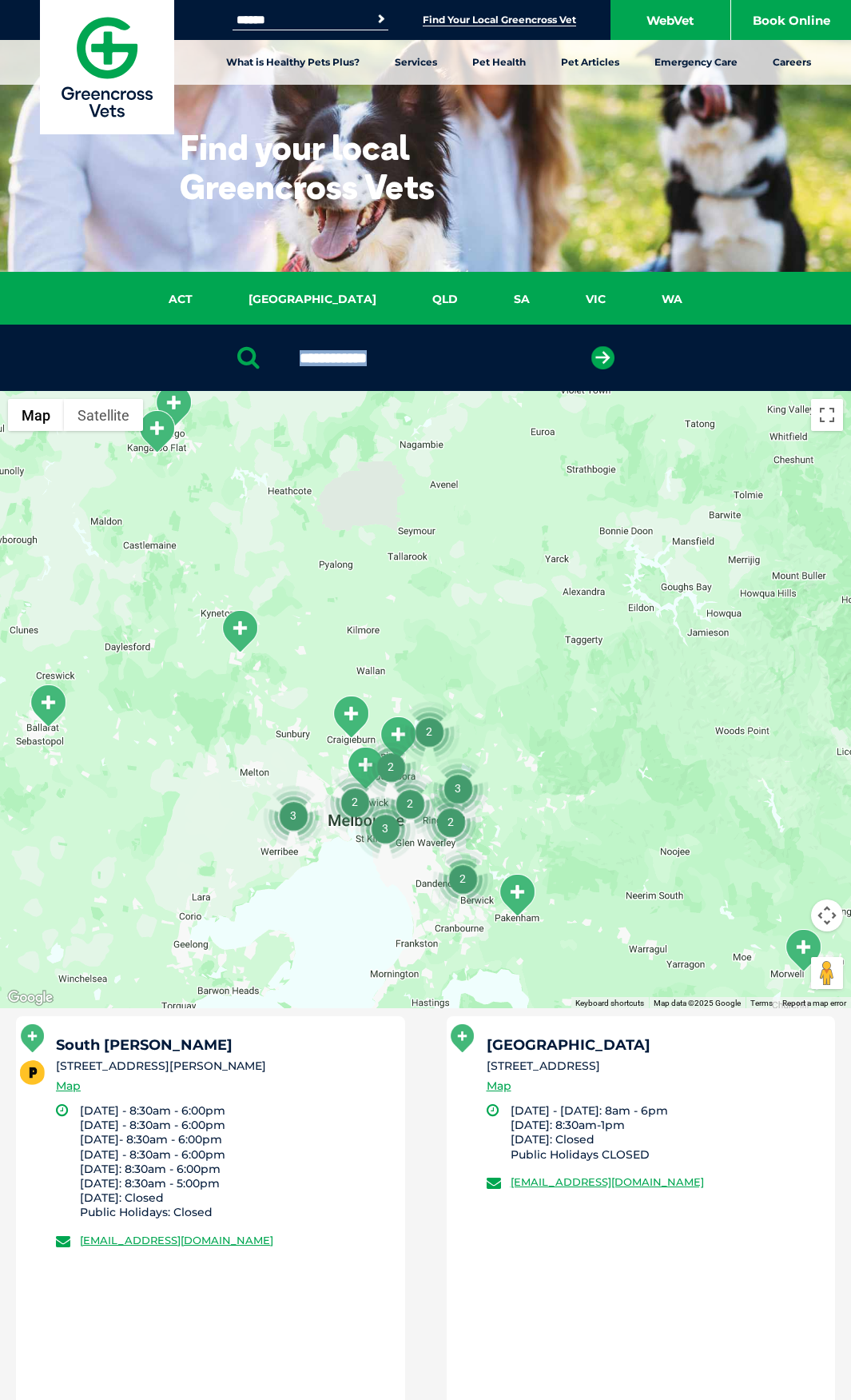
drag, startPoint x: 438, startPoint y: 368, endPoint x: 329, endPoint y: 365, distance: 109.0
click at [329, 365] on div "**********" at bounding box center [426, 357] width 851 height 67
drag, startPoint x: 429, startPoint y: 365, endPoint x: 461, endPoint y: 362, distance: 32.1
click at [429, 365] on input "**********" at bounding box center [425, 358] width 267 height 16
drag, startPoint x: 464, startPoint y: 361, endPoint x: 201, endPoint y: 364, distance: 263.0
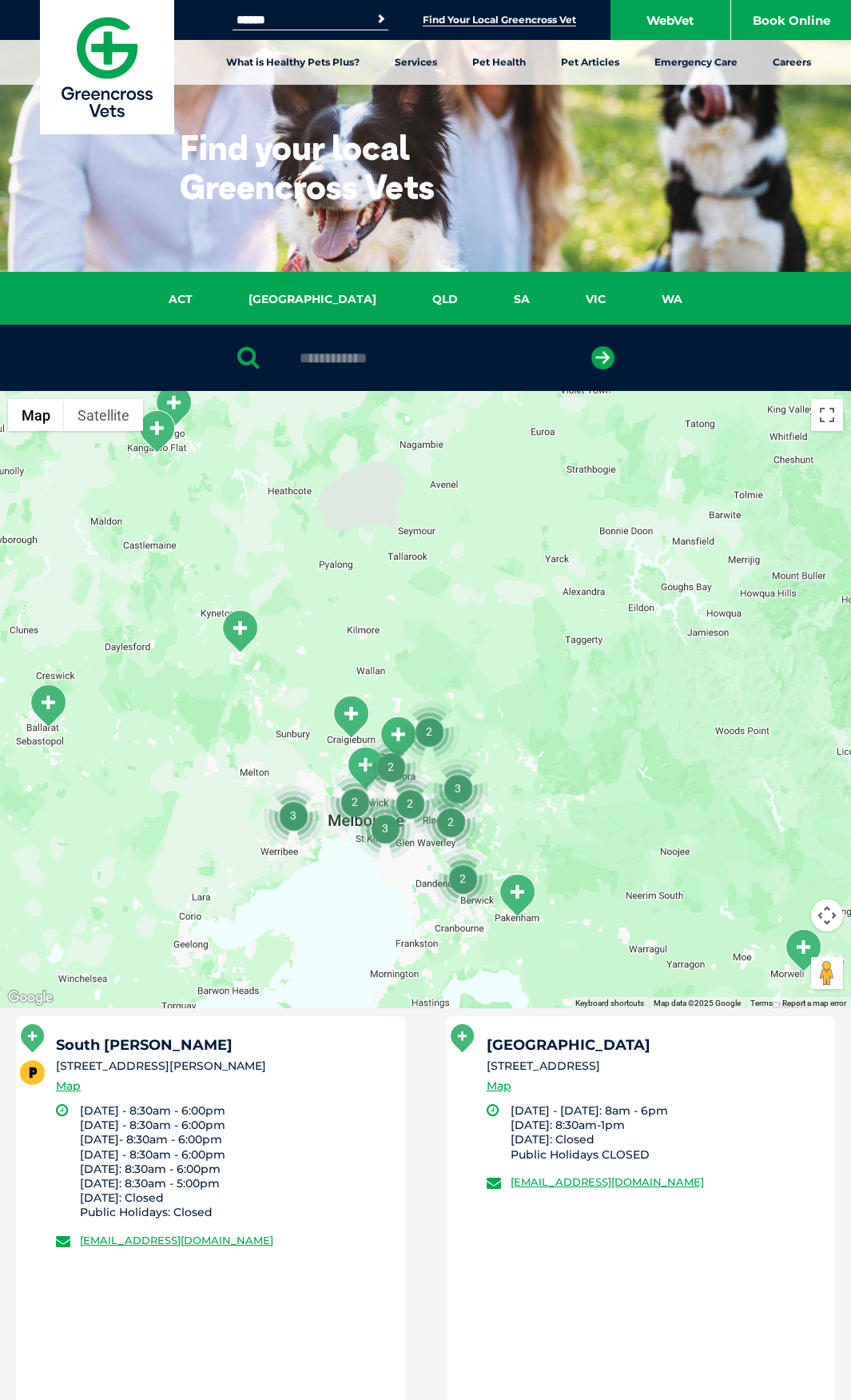
click at [201, 364] on div "**********" at bounding box center [426, 357] width 851 height 67
